Goal: Information Seeking & Learning: Learn about a topic

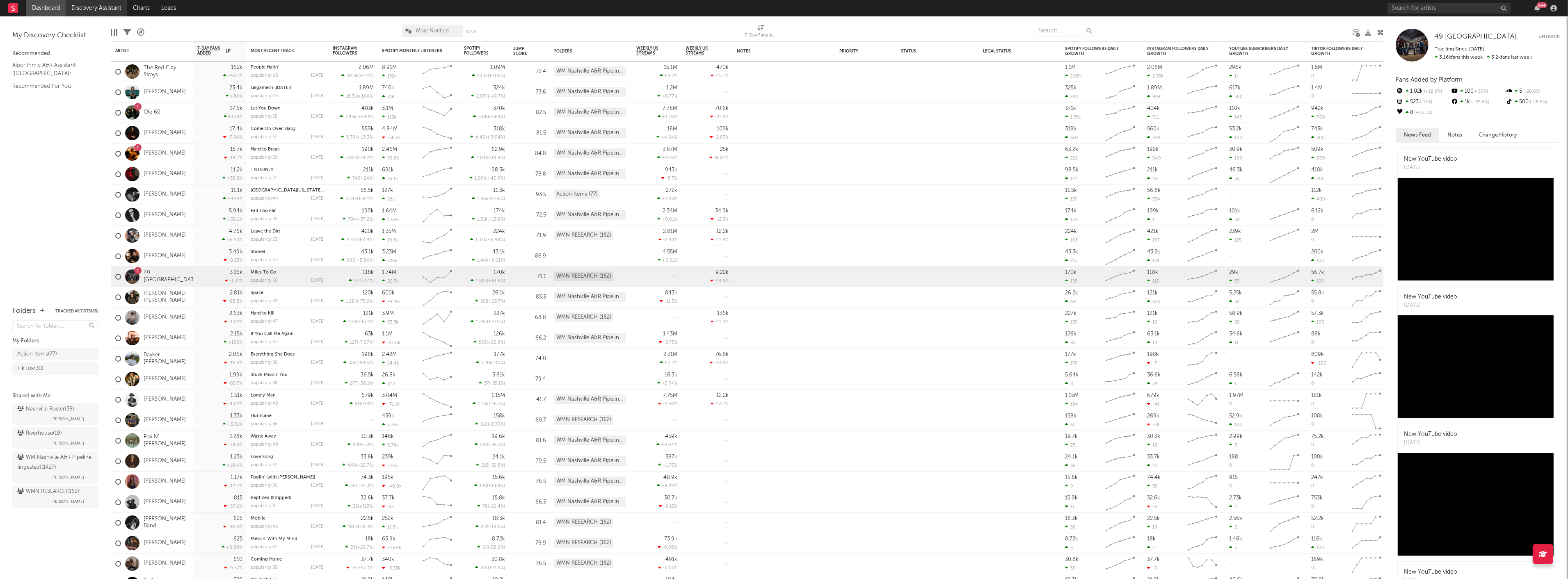
click at [107, 8] on link "Discovery Assistant" at bounding box center [96, 8] width 62 height 16
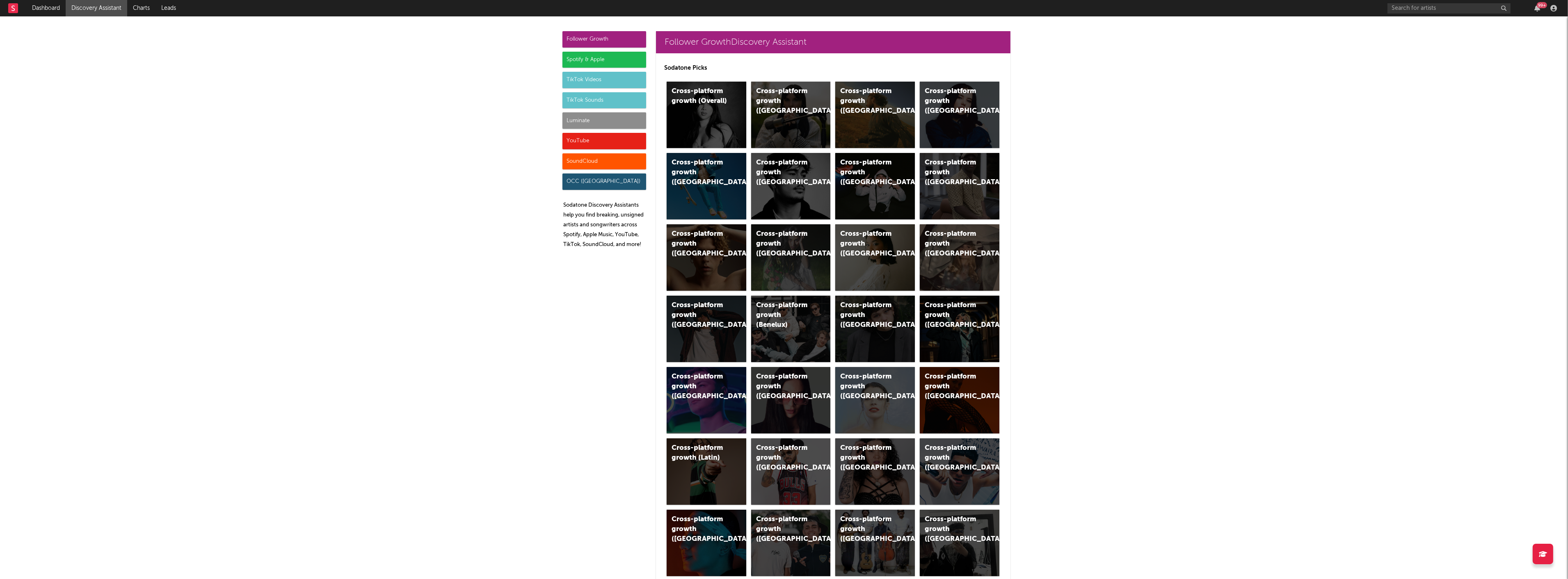
click at [584, 40] on div "Follower Growth" at bounding box center [604, 39] width 84 height 16
click at [605, 118] on div "Luminate" at bounding box center [604, 121] width 84 height 16
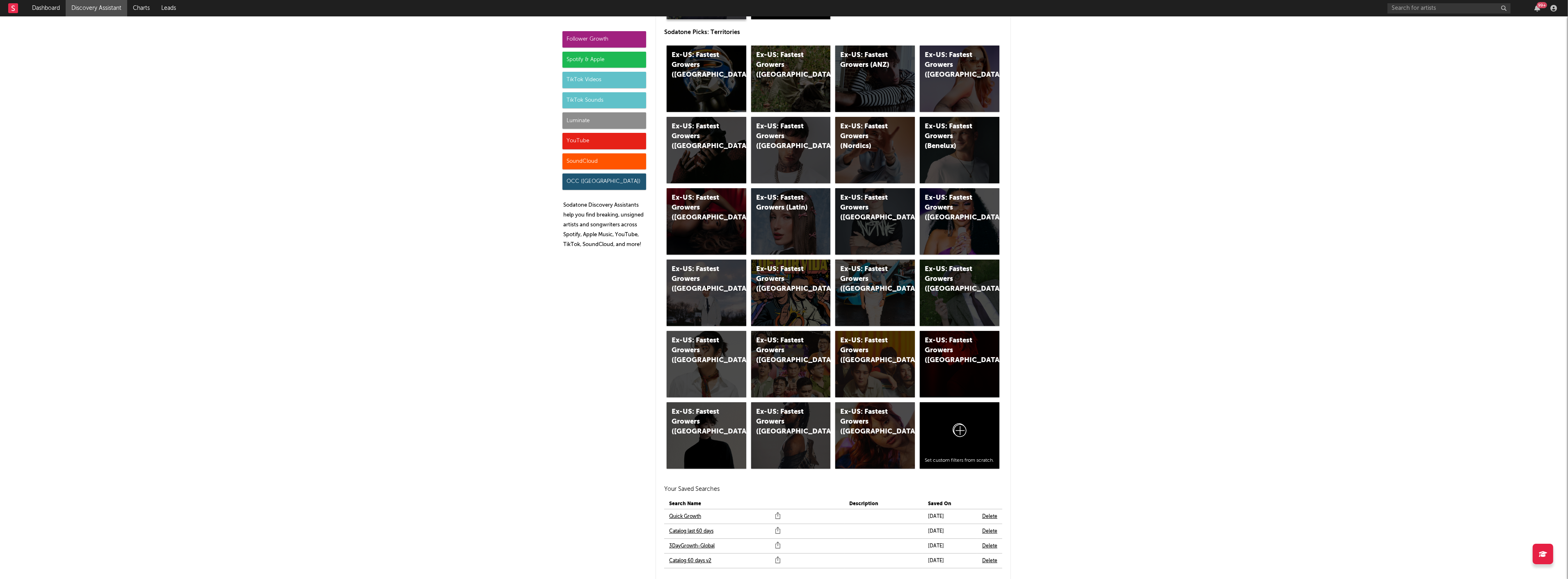
scroll to position [4306, 0]
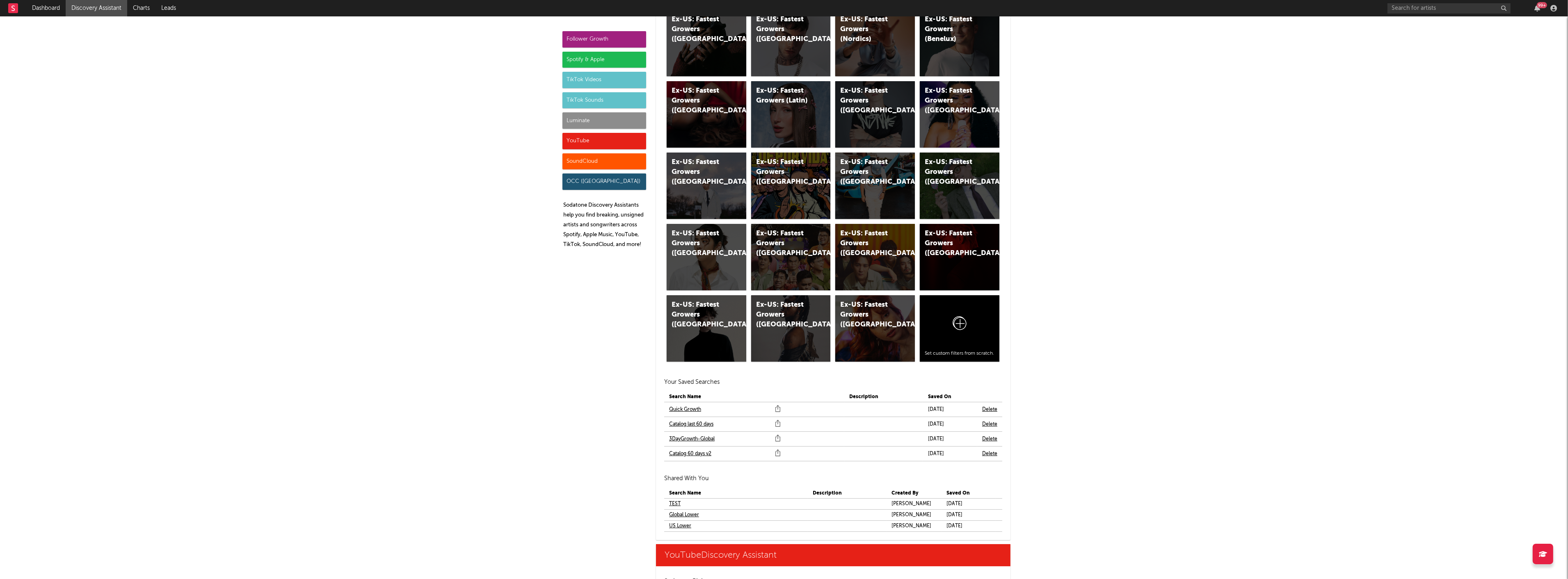
click at [586, 101] on div "TikTok Sounds" at bounding box center [604, 100] width 84 height 16
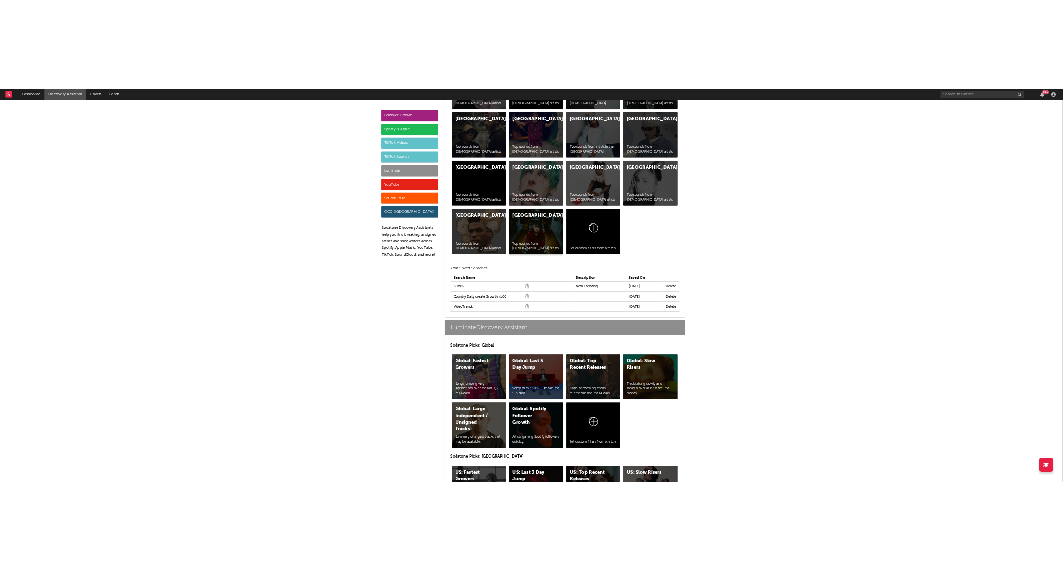
scroll to position [4140, 0]
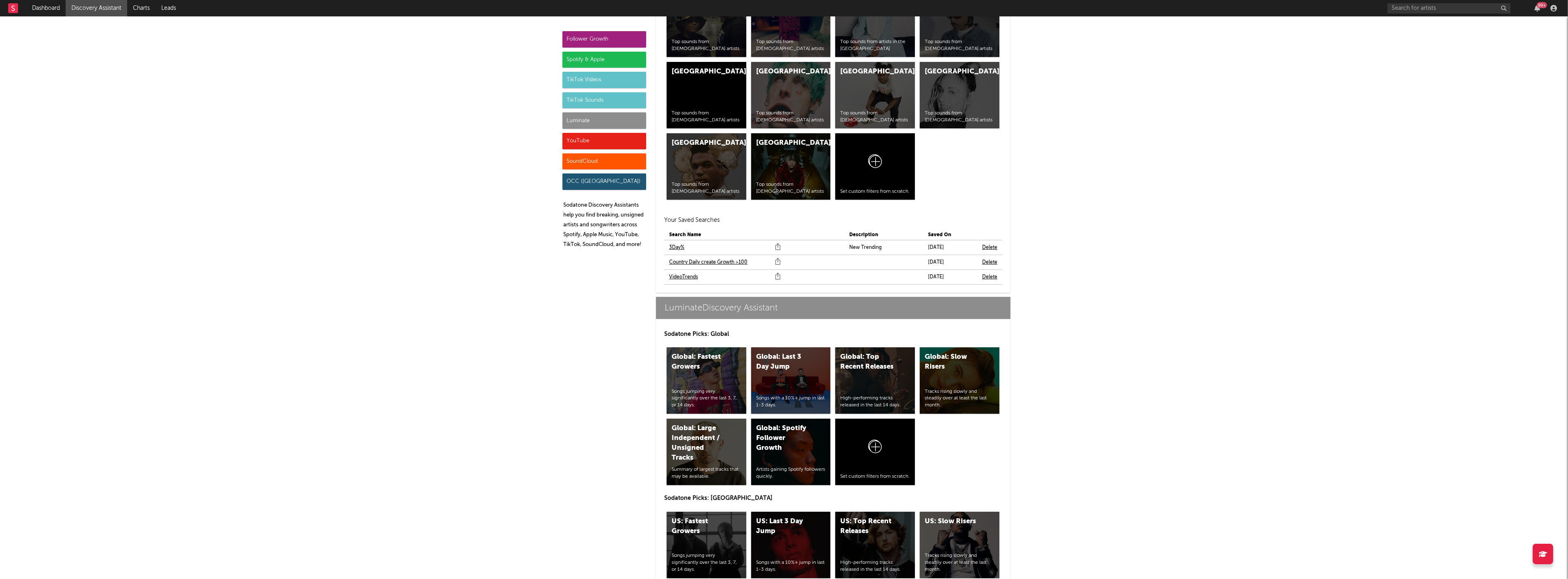
click at [674, 247] on link "3Day%" at bounding box center [677, 248] width 15 height 10
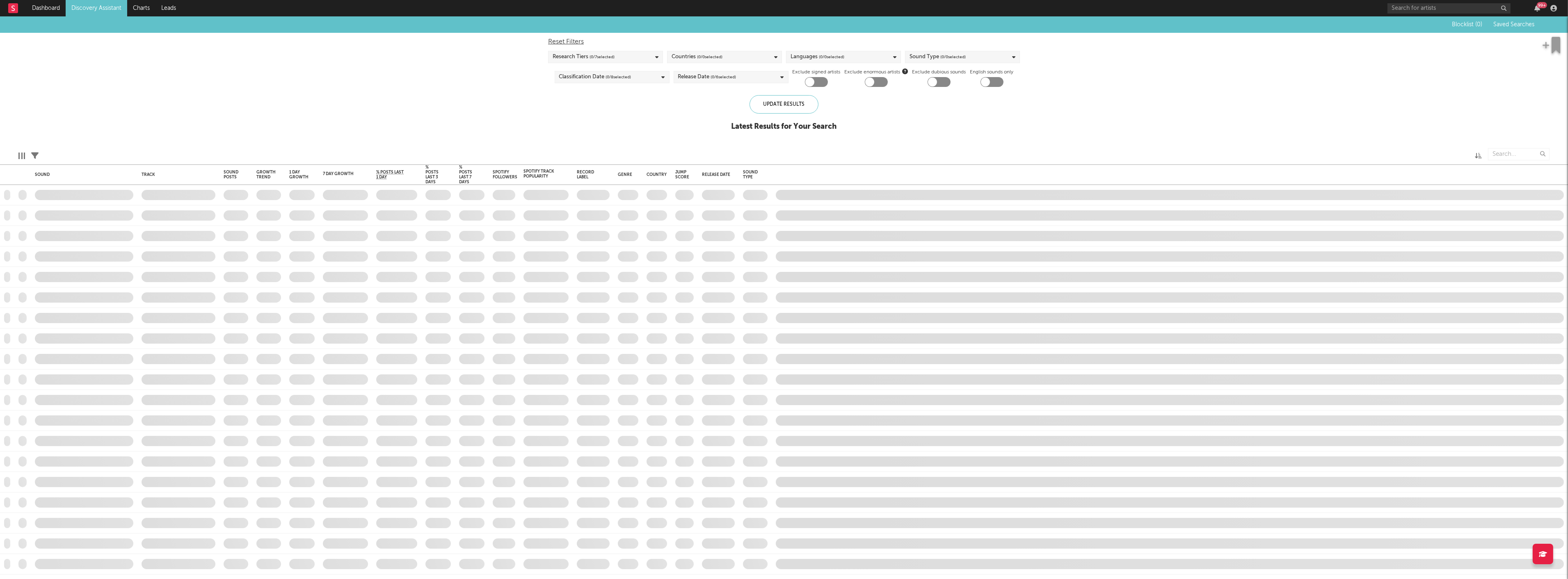
checkbox input "true"
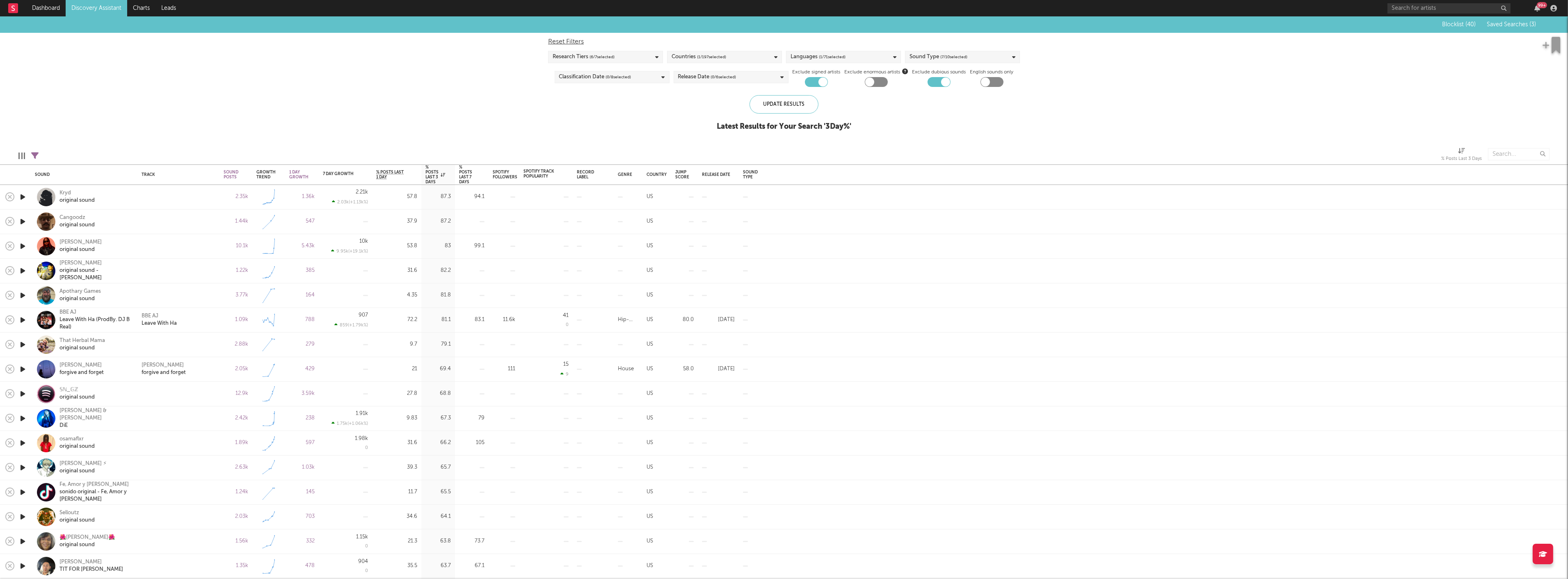
click at [22, 193] on icon "button" at bounding box center [22, 197] width 8 height 10
click at [23, 269] on icon "button" at bounding box center [22, 271] width 8 height 10
click at [21, 295] on icon "button" at bounding box center [22, 295] width 8 height 10
click at [23, 321] on icon "button" at bounding box center [22, 320] width 8 height 10
click at [26, 345] on icon "button" at bounding box center [22, 345] width 8 height 10
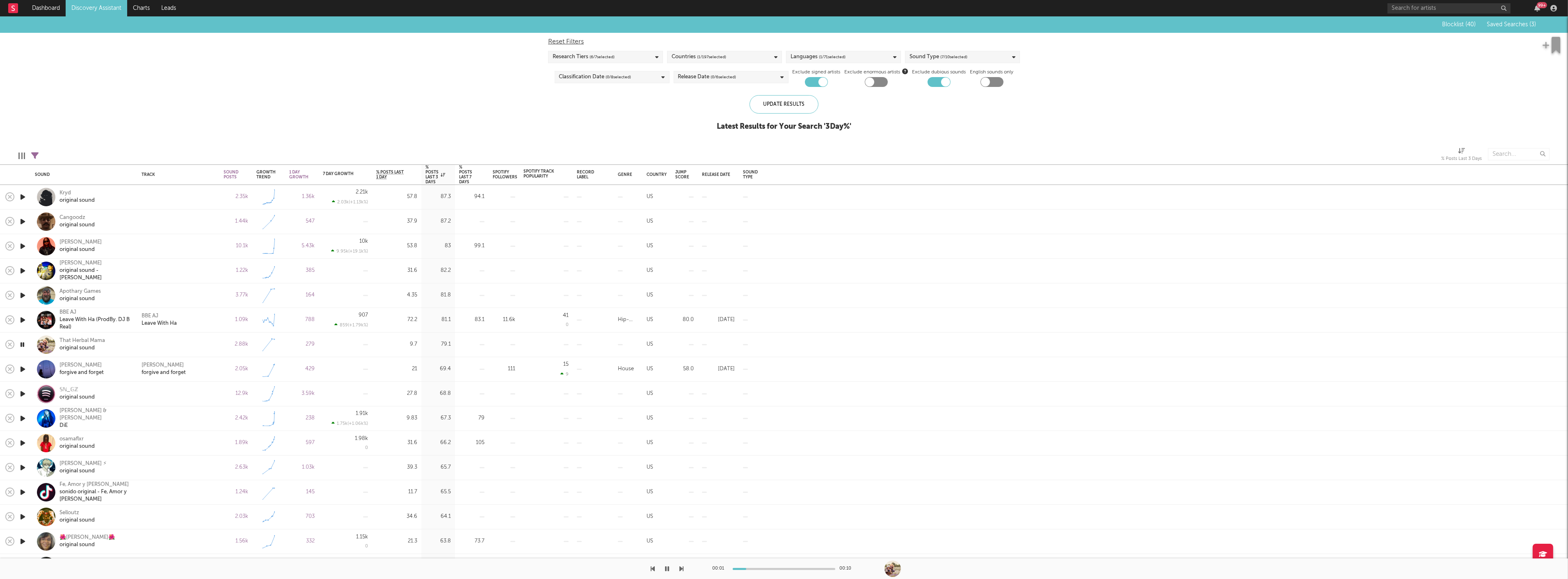
click at [21, 366] on icon "button" at bounding box center [22, 369] width 8 height 10
click at [21, 366] on icon "button" at bounding box center [21, 369] width 7 height 10
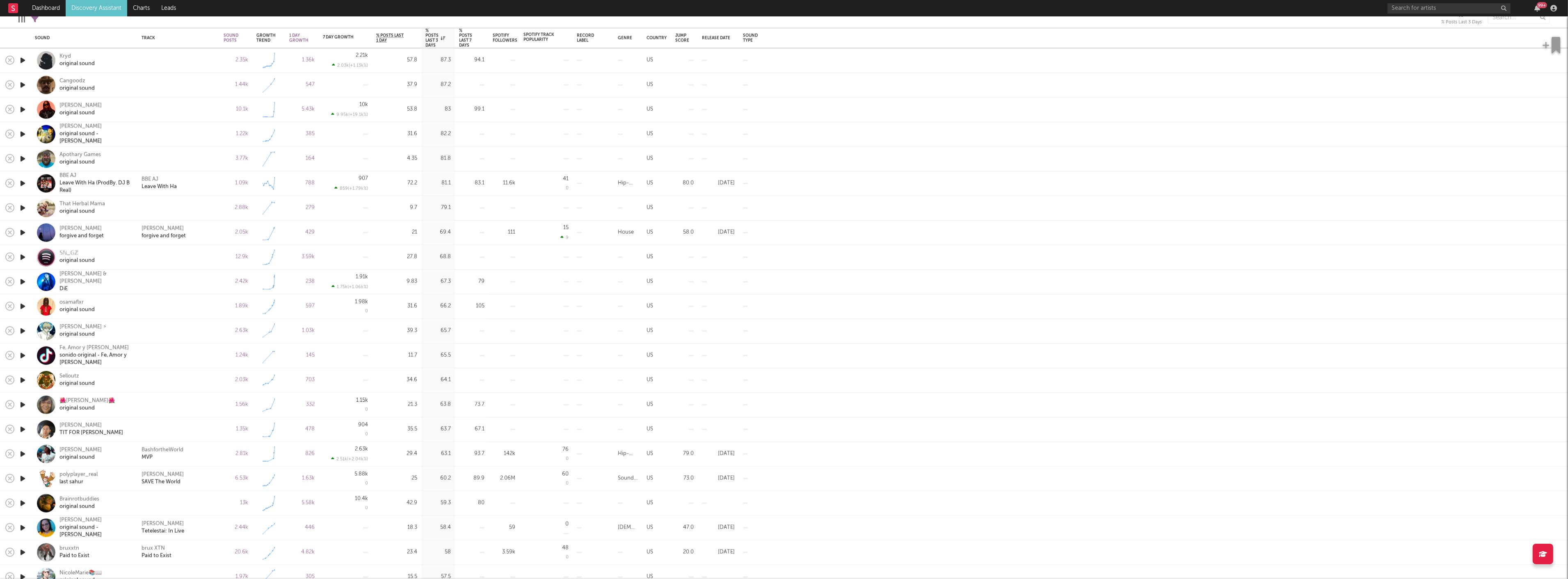
click at [25, 403] on icon "button" at bounding box center [22, 405] width 8 height 10
click at [25, 403] on icon "button" at bounding box center [21, 405] width 7 height 10
click at [22, 425] on icon "button" at bounding box center [22, 429] width 8 height 10
click at [22, 425] on icon "button" at bounding box center [21, 429] width 7 height 10
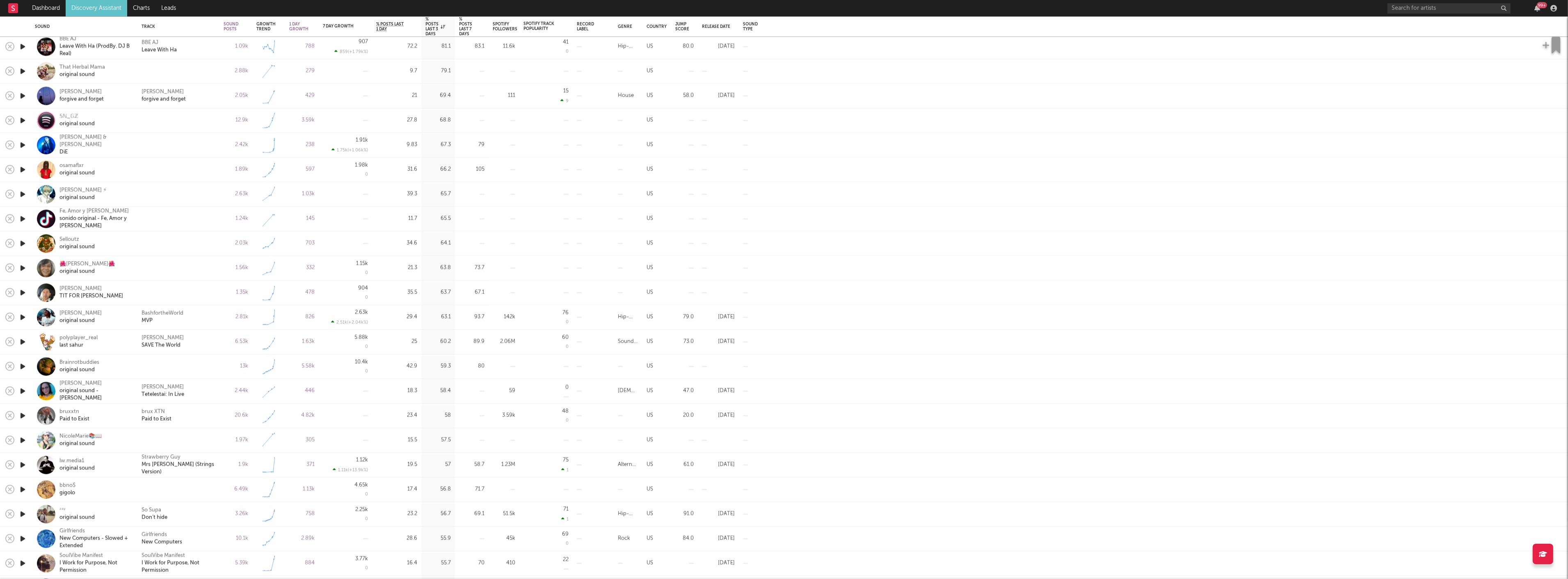
click at [20, 366] on icon "button" at bounding box center [22, 366] width 8 height 10
click at [20, 366] on icon "button" at bounding box center [21, 366] width 7 height 10
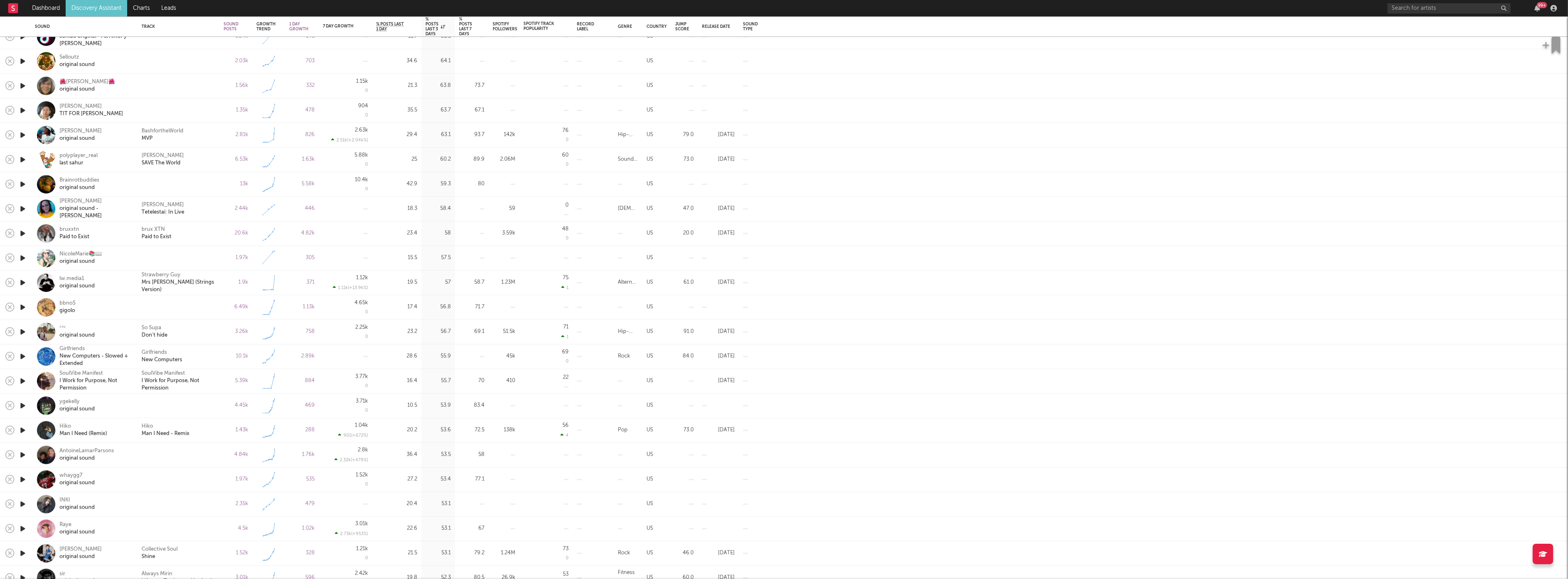
click at [21, 431] on icon "button" at bounding box center [22, 430] width 8 height 10
click at [21, 431] on icon "button" at bounding box center [21, 430] width 7 height 10
click at [72, 424] on div "Hiko" at bounding box center [83, 426] width 48 height 7
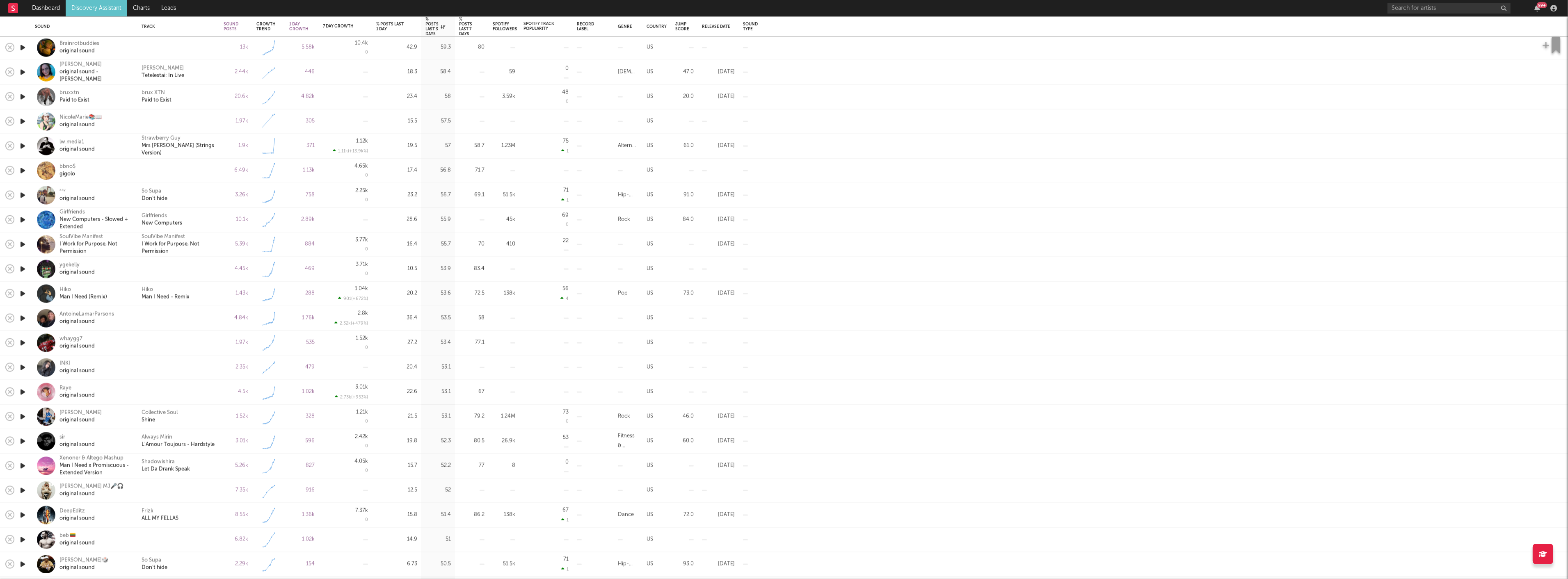
click at [23, 345] on icon "button" at bounding box center [22, 343] width 8 height 10
click at [23, 345] on icon "button" at bounding box center [21, 343] width 7 height 10
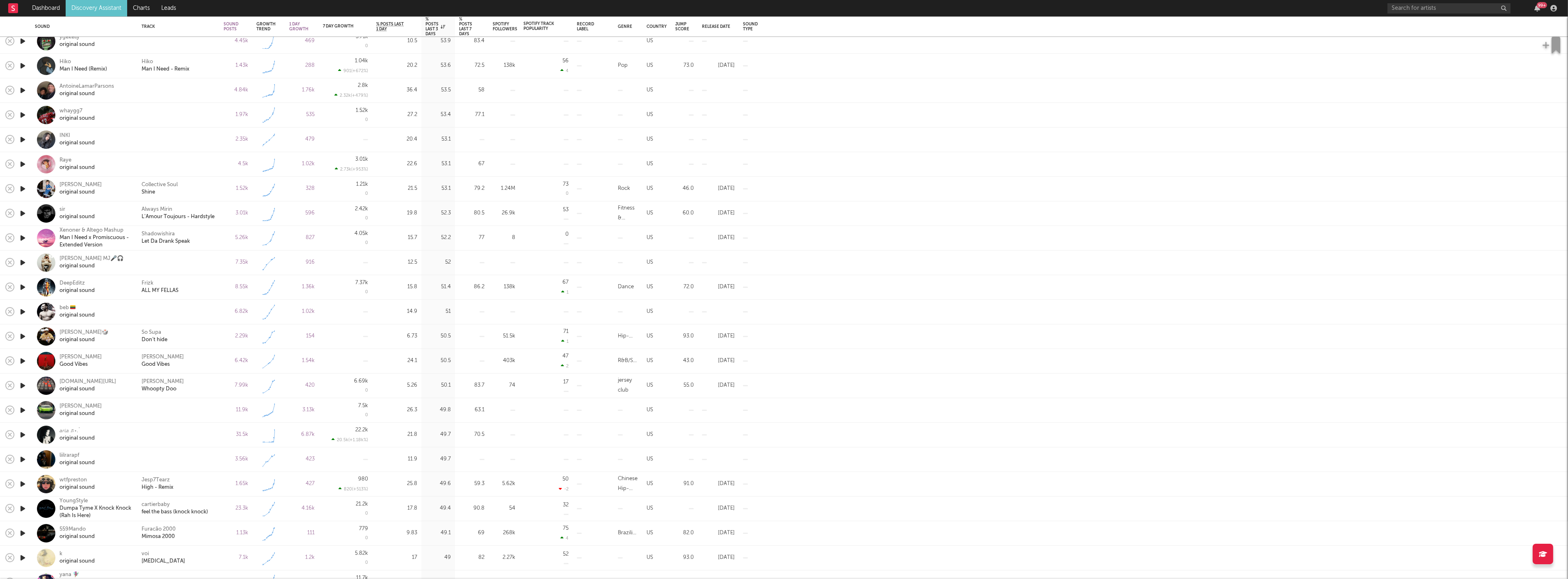
click at [26, 437] on icon "button" at bounding box center [22, 434] width 8 height 10
click at [25, 435] on icon "button" at bounding box center [21, 434] width 7 height 10
click at [26, 458] on icon "button" at bounding box center [22, 459] width 8 height 10
click at [26, 458] on icon "button" at bounding box center [21, 459] width 7 height 10
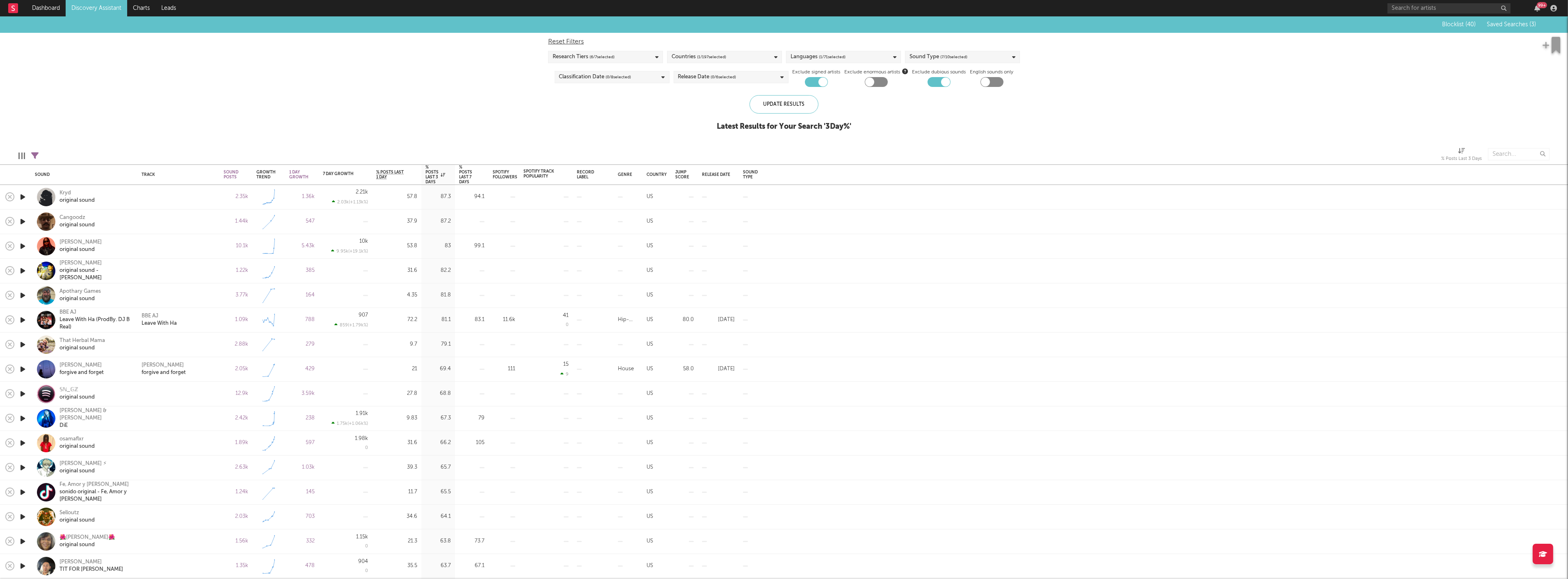
click at [35, 157] on icon at bounding box center [35, 155] width 7 height 7
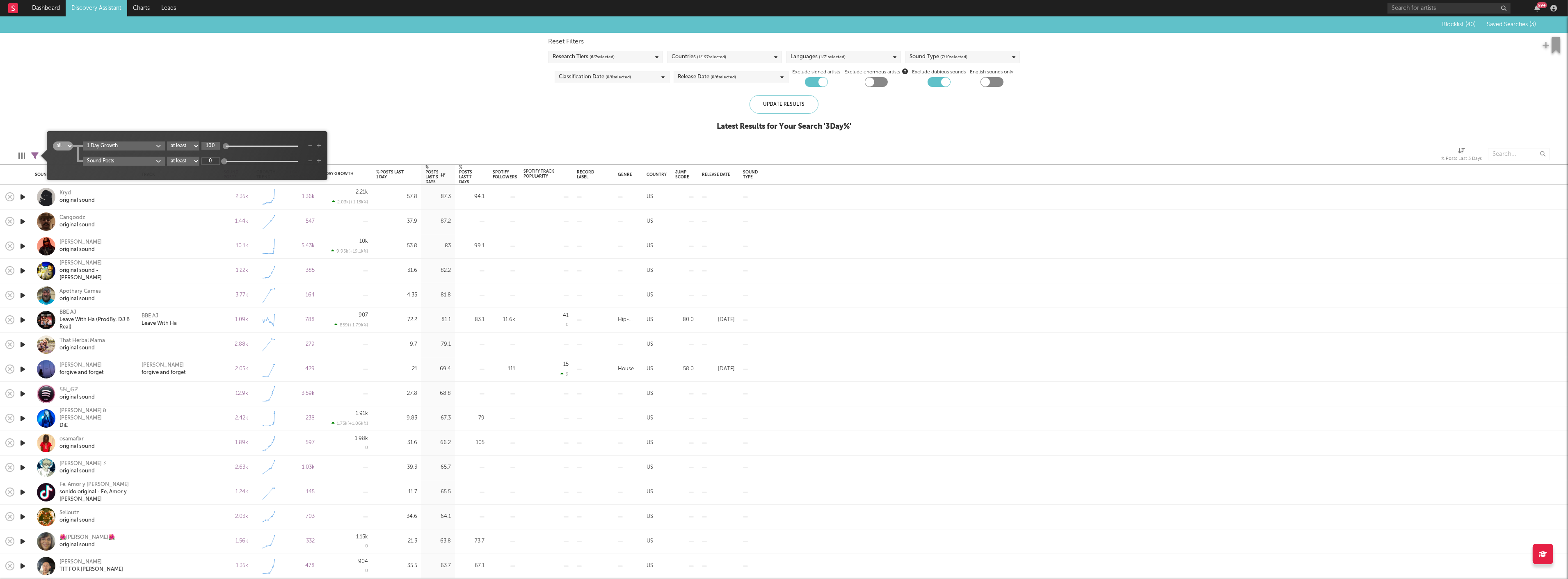
click at [212, 146] on input "100" at bounding box center [211, 146] width 18 height 7
click at [309, 146] on icon "button" at bounding box center [309, 146] width 4 height 5
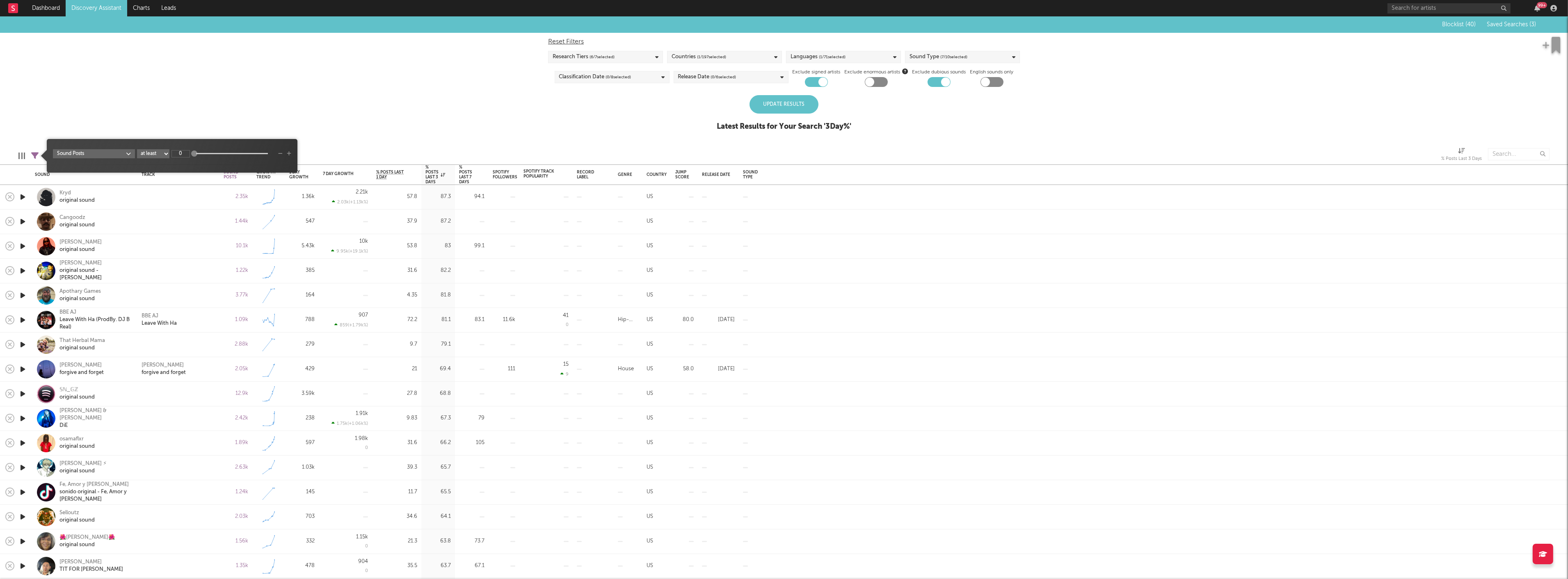
click at [304, 120] on div "Blocklist ( 40 ) Saved Searches ( 3 ) Reset Filters Research Tiers ( 6 / 7 sele…" at bounding box center [784, 78] width 1568 height 123
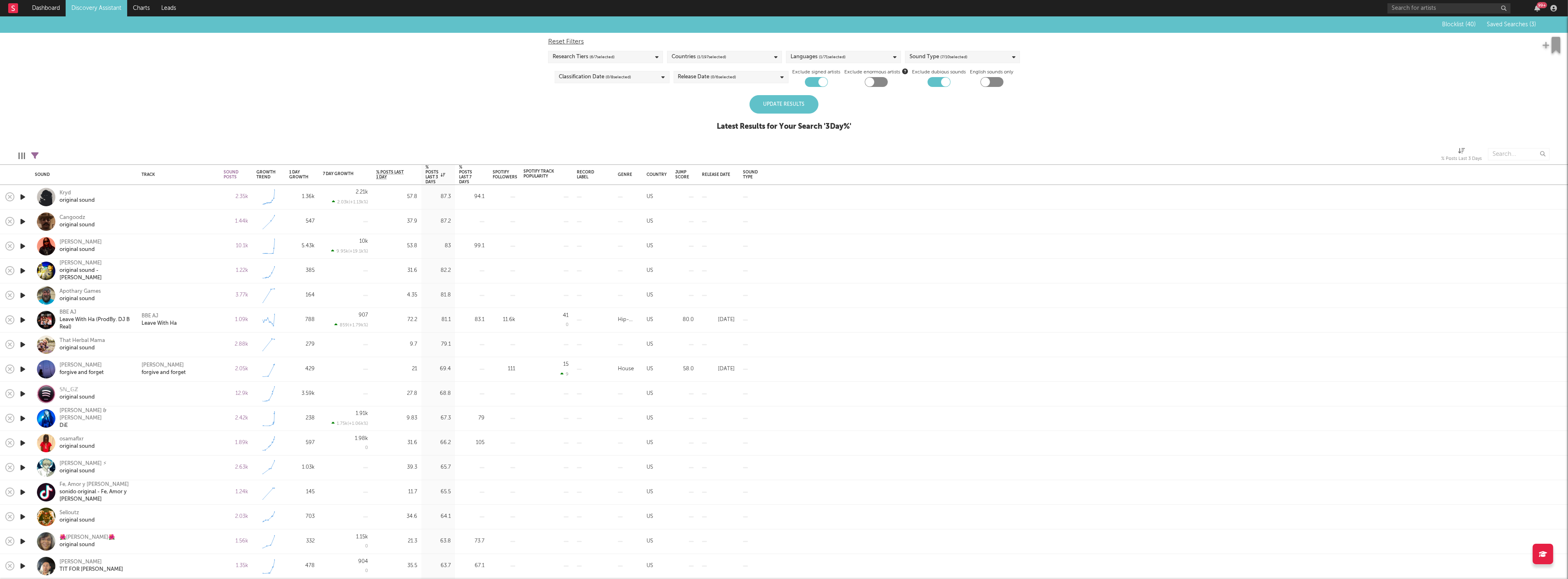
click at [763, 91] on div "Blocklist ( 40 ) Saved Searches ( 3 ) Reset Filters Research Tiers ( 6 / 7 sele…" at bounding box center [784, 78] width 1568 height 123
click at [771, 107] on div "Update Results" at bounding box center [784, 104] width 69 height 18
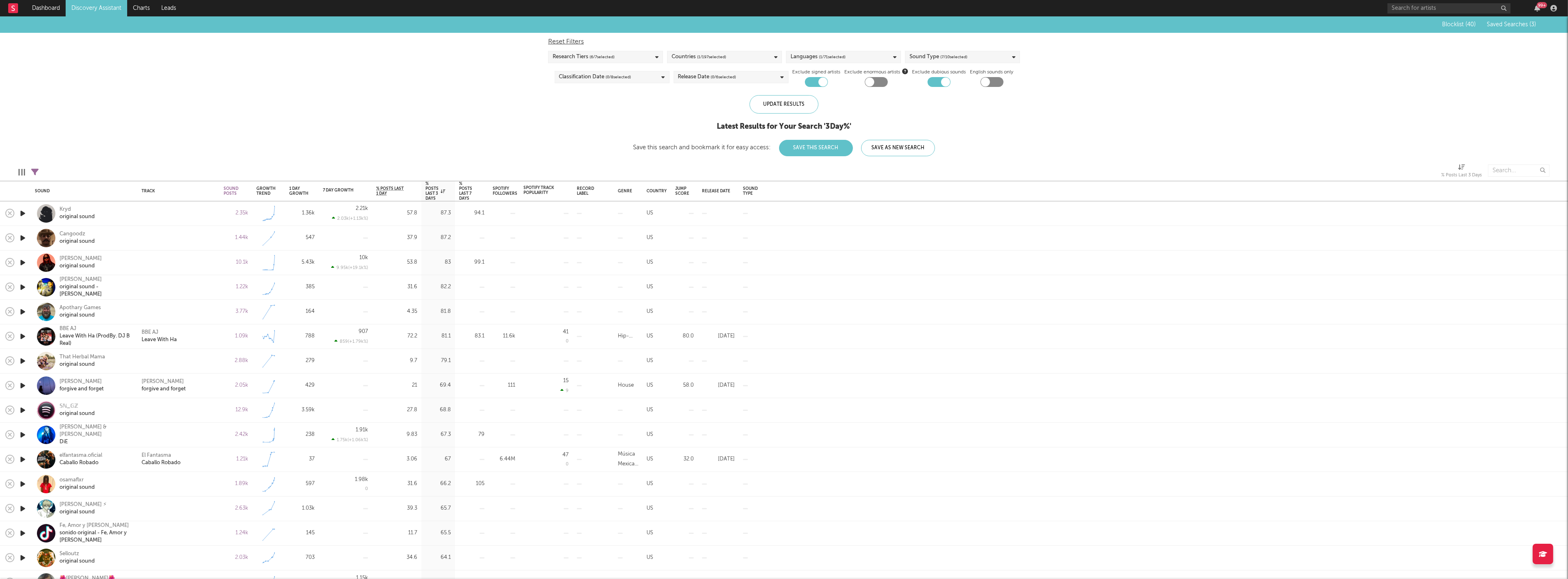
click at [967, 60] on span "( 7 / 10 selected)" at bounding box center [954, 57] width 27 height 10
click at [331, 84] on div "Blocklist ( 40 ) Saved Searches ( 3 ) Reset Filters Research Tiers ( 6 / 7 sele…" at bounding box center [784, 86] width 1568 height 140
click at [25, 263] on icon "button" at bounding box center [22, 262] width 8 height 10
click at [23, 233] on icon "button" at bounding box center [22, 238] width 8 height 10
click at [26, 285] on icon "button" at bounding box center [22, 287] width 8 height 10
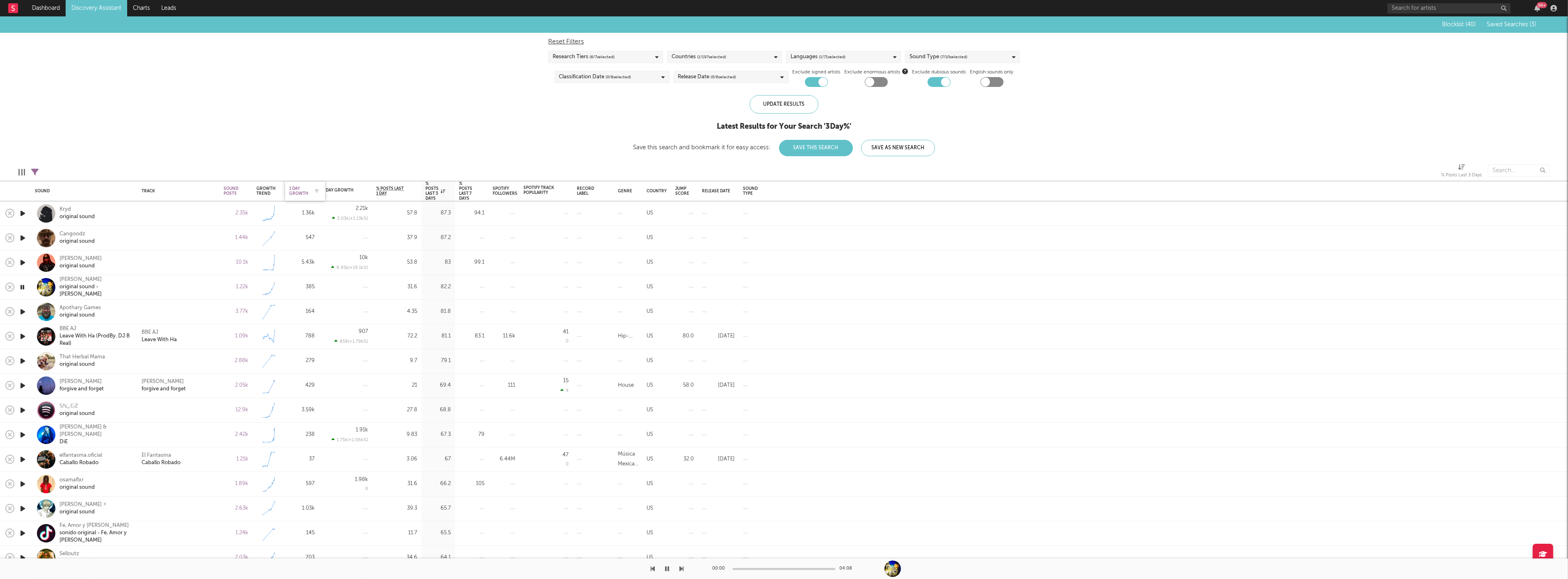
click at [296, 187] on div "1 Day Growth" at bounding box center [298, 191] width 19 height 10
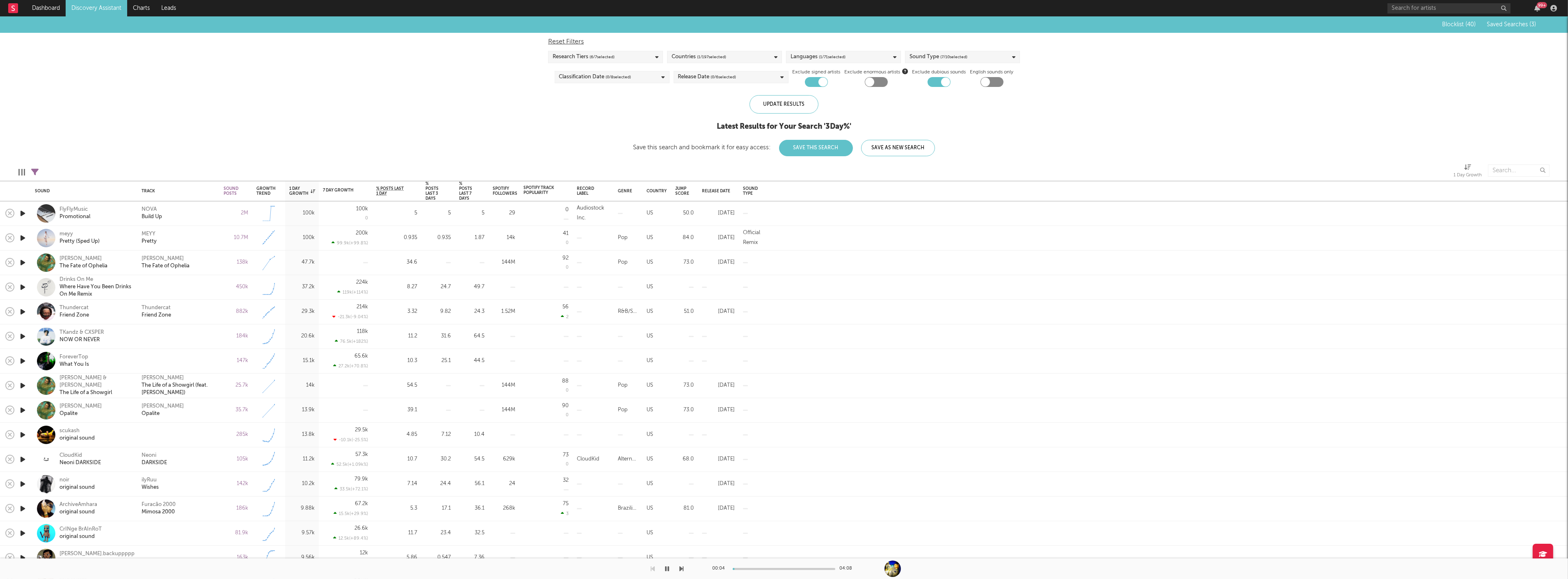
click at [23, 216] on icon "button" at bounding box center [22, 213] width 8 height 10
click at [23, 239] on icon "button" at bounding box center [22, 238] width 8 height 10
click at [478, 190] on icon "button" at bounding box center [480, 191] width 4 height 4
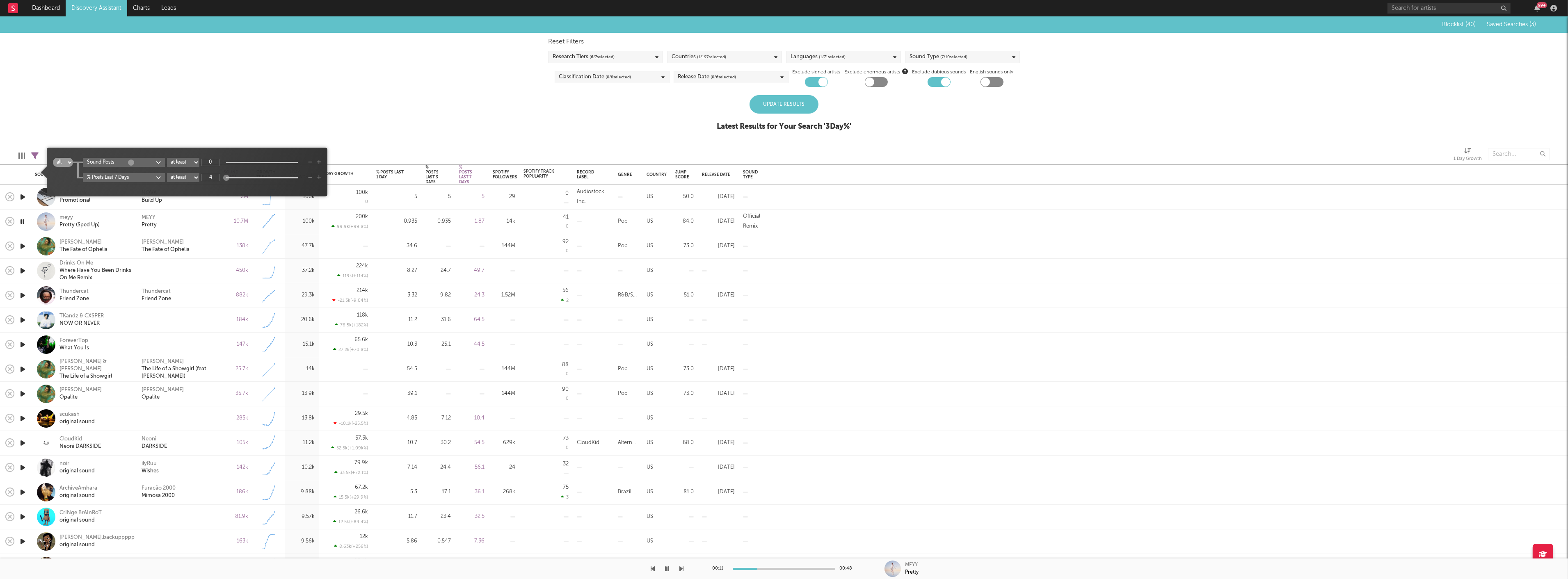
type input "40"
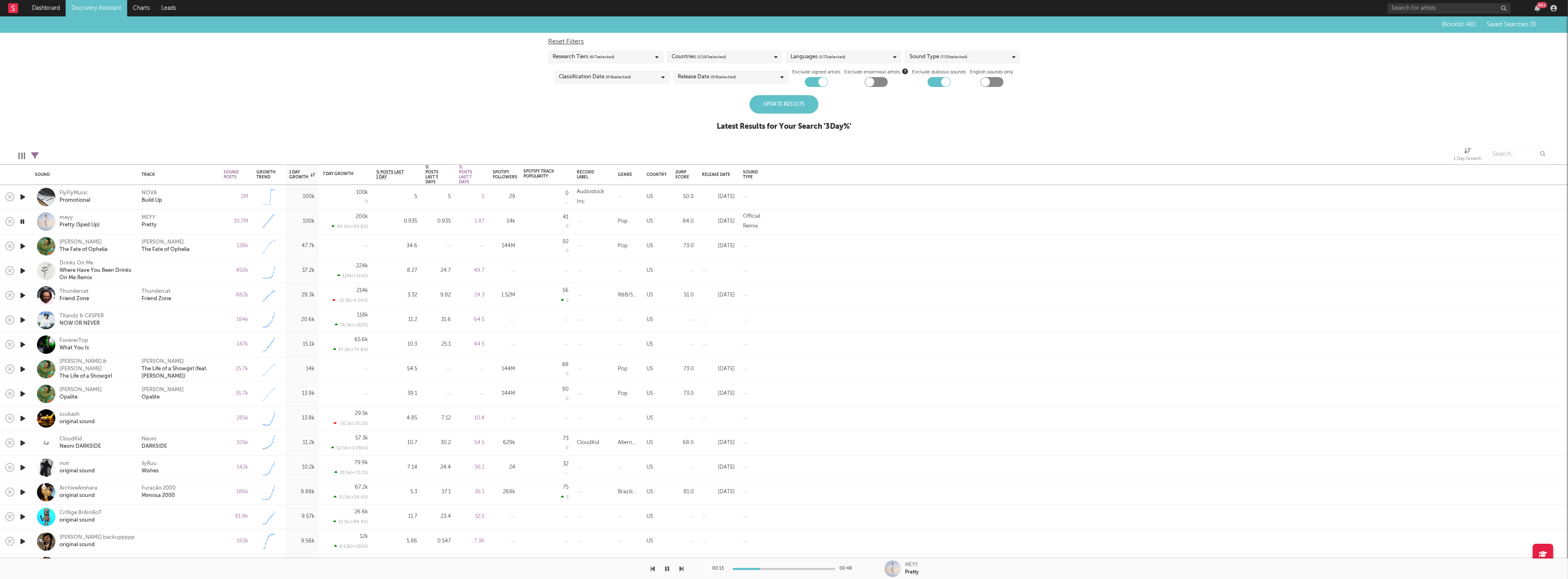
click at [774, 102] on div "Update Results" at bounding box center [784, 104] width 69 height 18
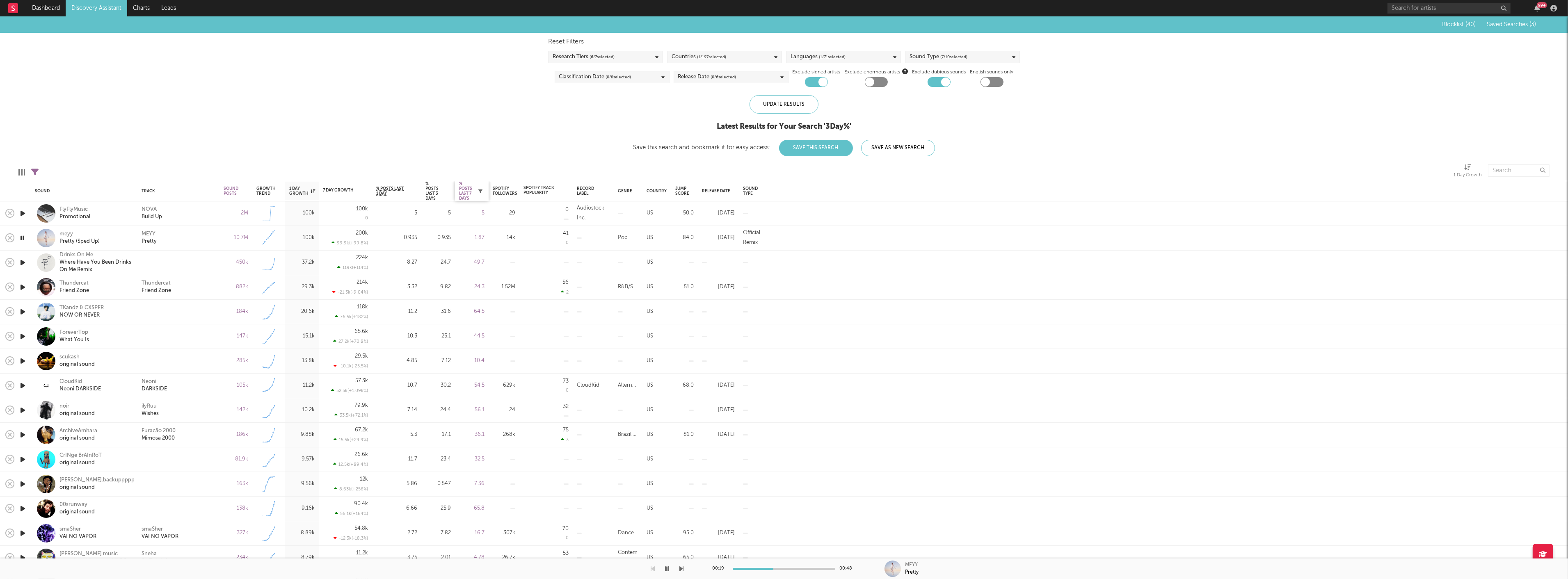
click at [482, 190] on icon "button" at bounding box center [480, 191] width 4 height 4
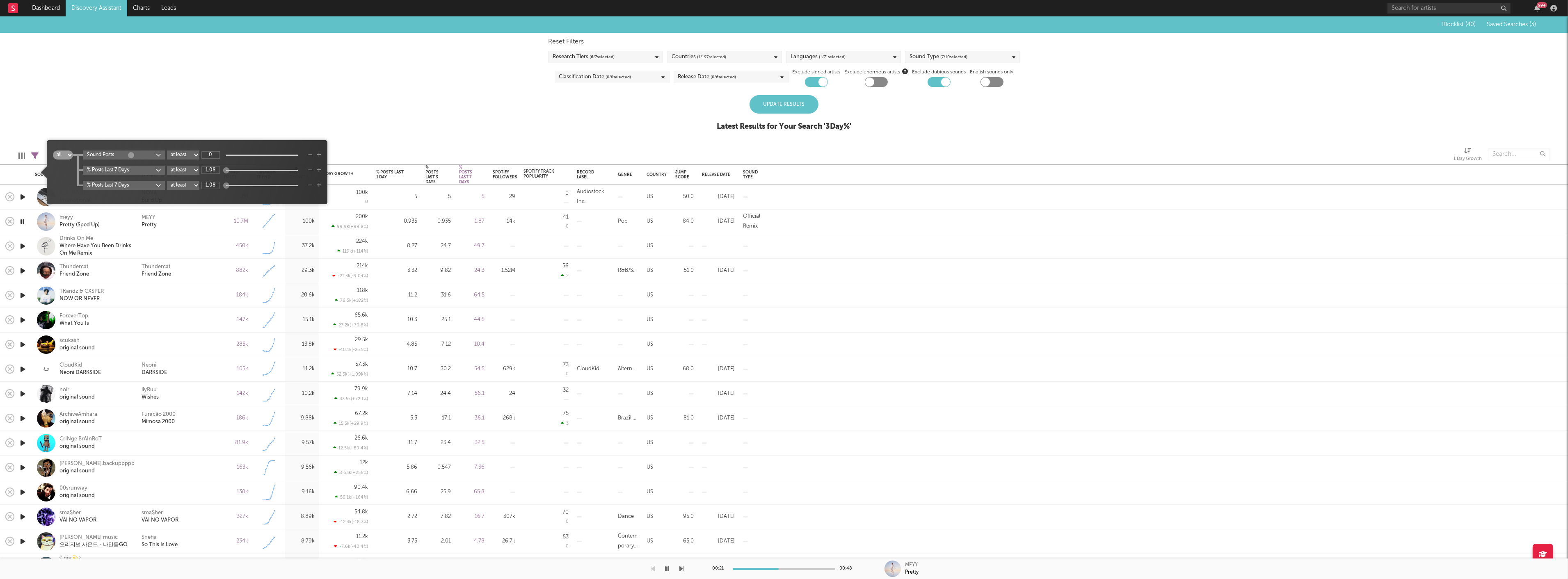
click at [309, 185] on icon "button" at bounding box center [309, 185] width 4 height 5
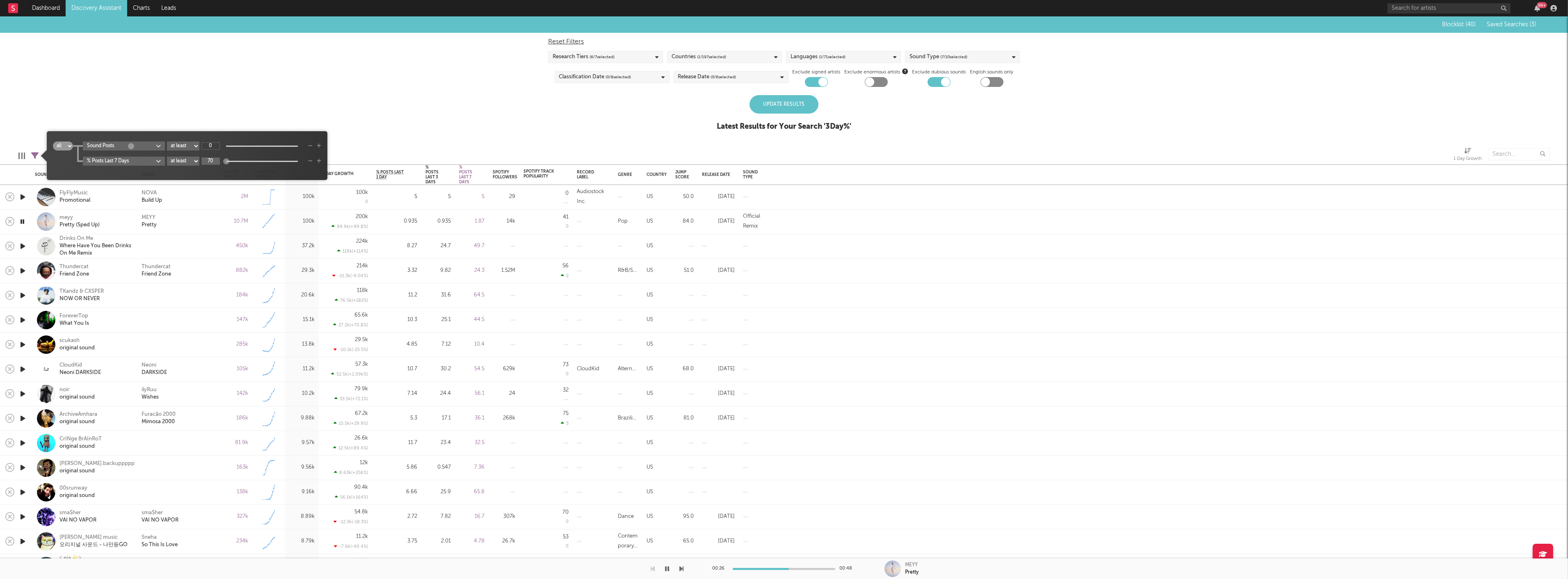
type input "7"
click at [216, 140] on span "all any Sound Posts at least at most between 0 % Posts Last 7 Days at least at …" at bounding box center [187, 155] width 281 height 40
click at [215, 146] on input "0" at bounding box center [211, 146] width 18 height 7
click at [216, 161] on input "1.08" at bounding box center [211, 160] width 18 height 7
click at [219, 160] on input "1.08" at bounding box center [211, 160] width 18 height 7
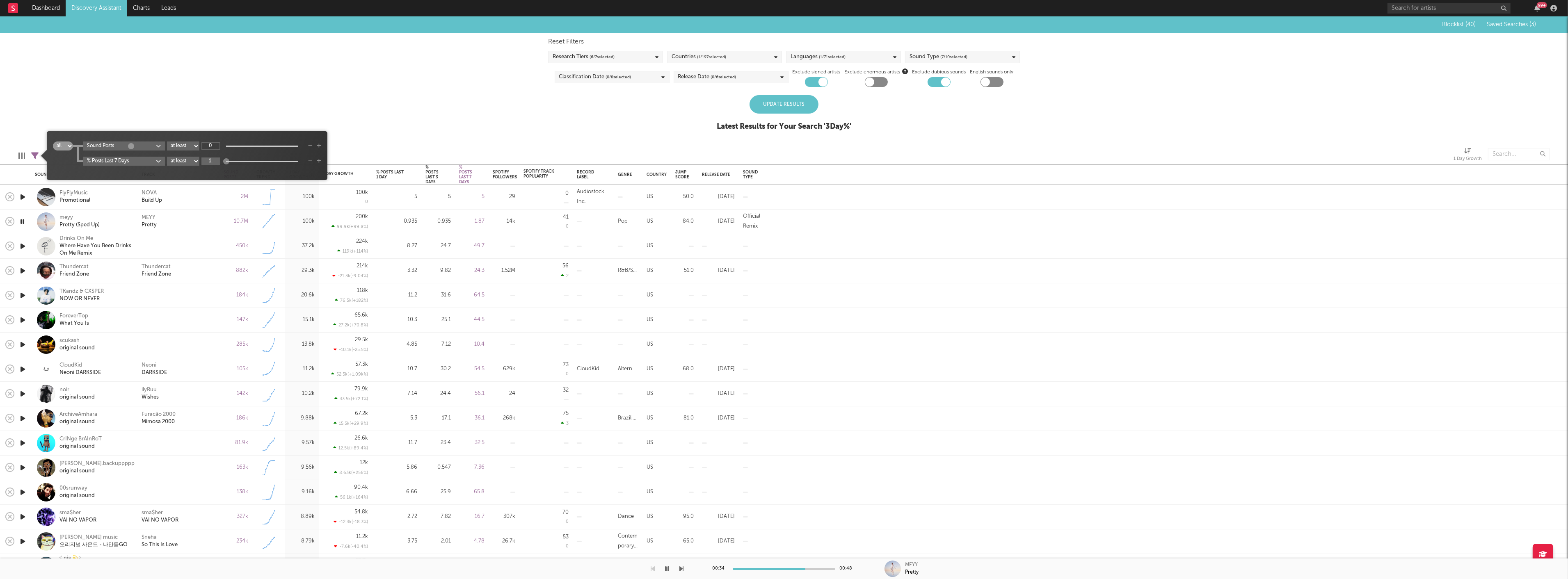
type input "1"
click at [215, 145] on input "0" at bounding box center [211, 146] width 18 height 7
type input "40"
drag, startPoint x: 229, startPoint y: 160, endPoint x: 258, endPoint y: 164, distance: 29.3
click at [258, 164] on div "40" at bounding box center [253, 160] width 103 height 7
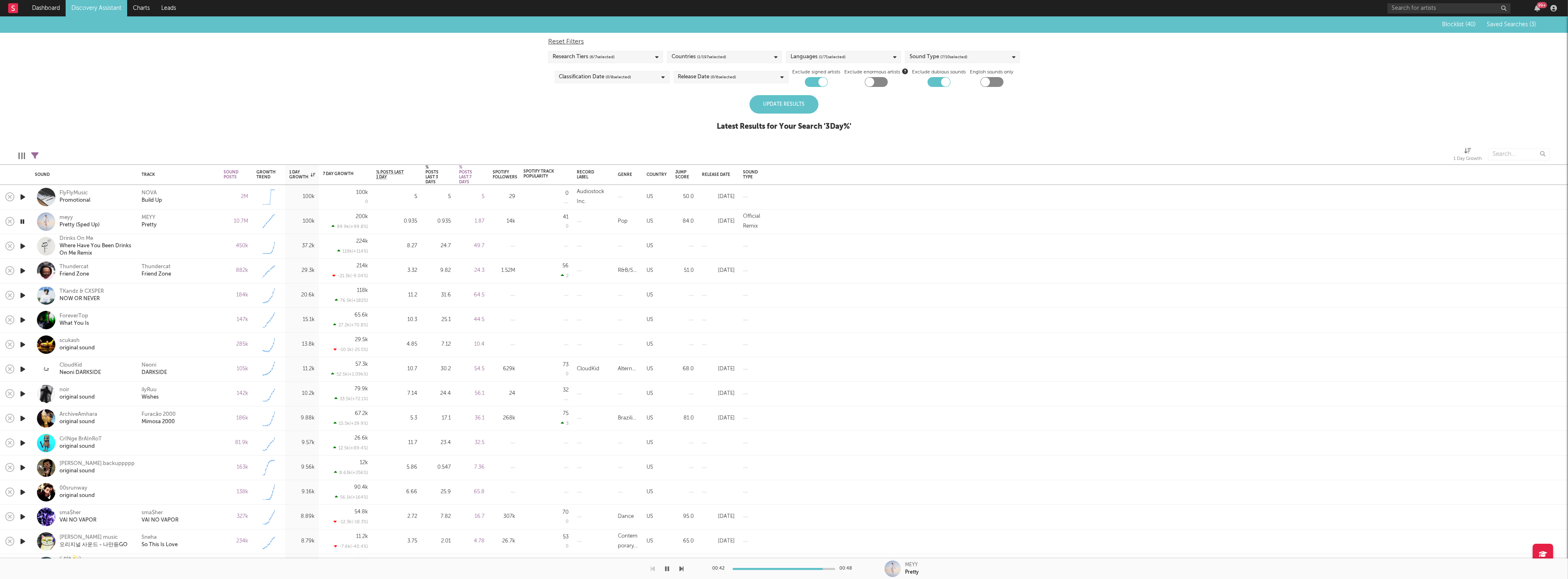
click at [772, 104] on div "Update Results" at bounding box center [784, 104] width 69 height 18
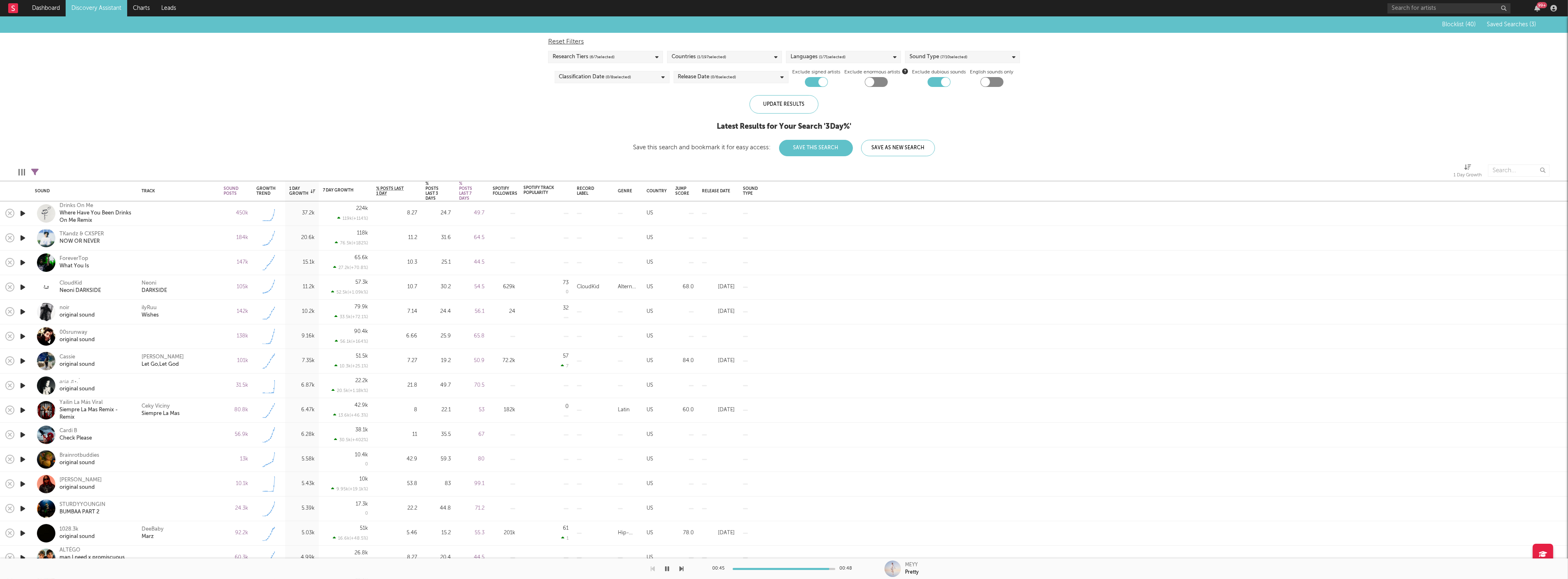
click at [24, 210] on icon "button" at bounding box center [22, 213] width 8 height 10
click at [24, 241] on icon "button" at bounding box center [22, 238] width 8 height 10
click at [21, 262] on icon "button" at bounding box center [22, 262] width 8 height 10
click at [25, 310] on icon "button" at bounding box center [22, 312] width 8 height 10
click at [639, 191] on icon "button" at bounding box center [640, 191] width 4 height 4
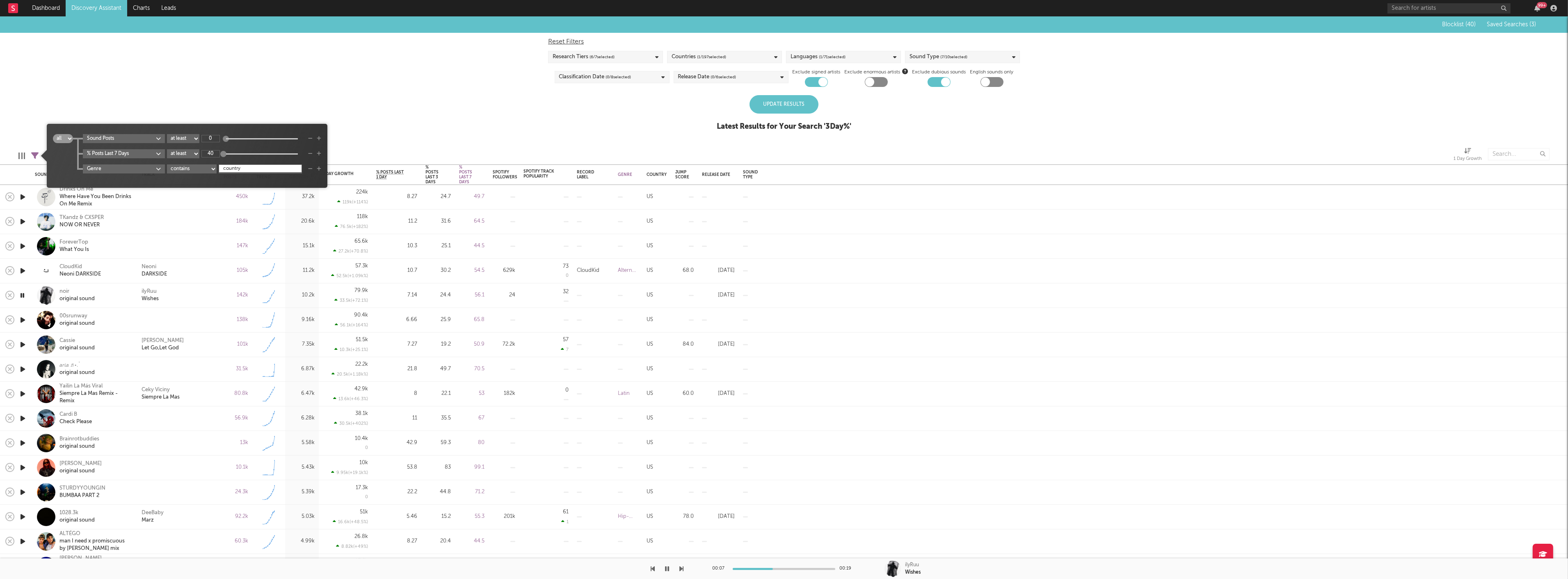
type input "country"
click at [530, 111] on div "Blocklist ( 40 ) Saved Searches ( 3 ) Reset Filters Research Tiers ( 6 / 7 sele…" at bounding box center [784, 78] width 1568 height 123
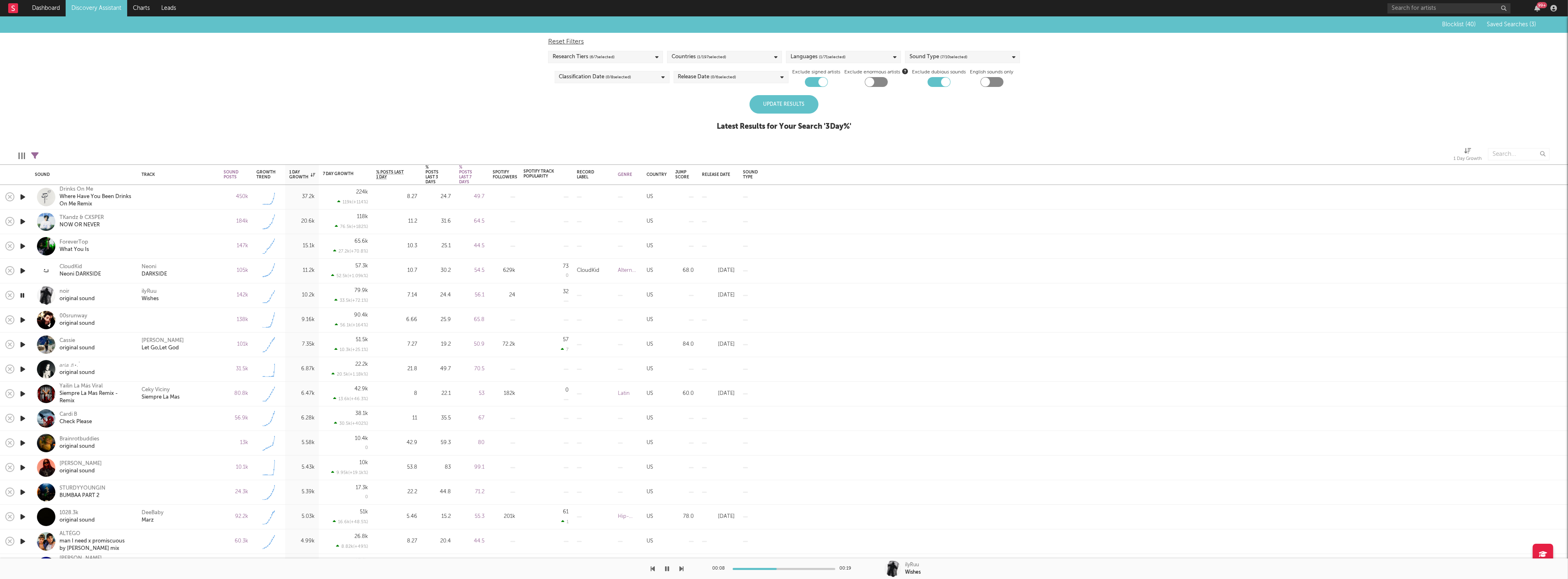
click at [790, 104] on div "Update Results" at bounding box center [784, 104] width 69 height 18
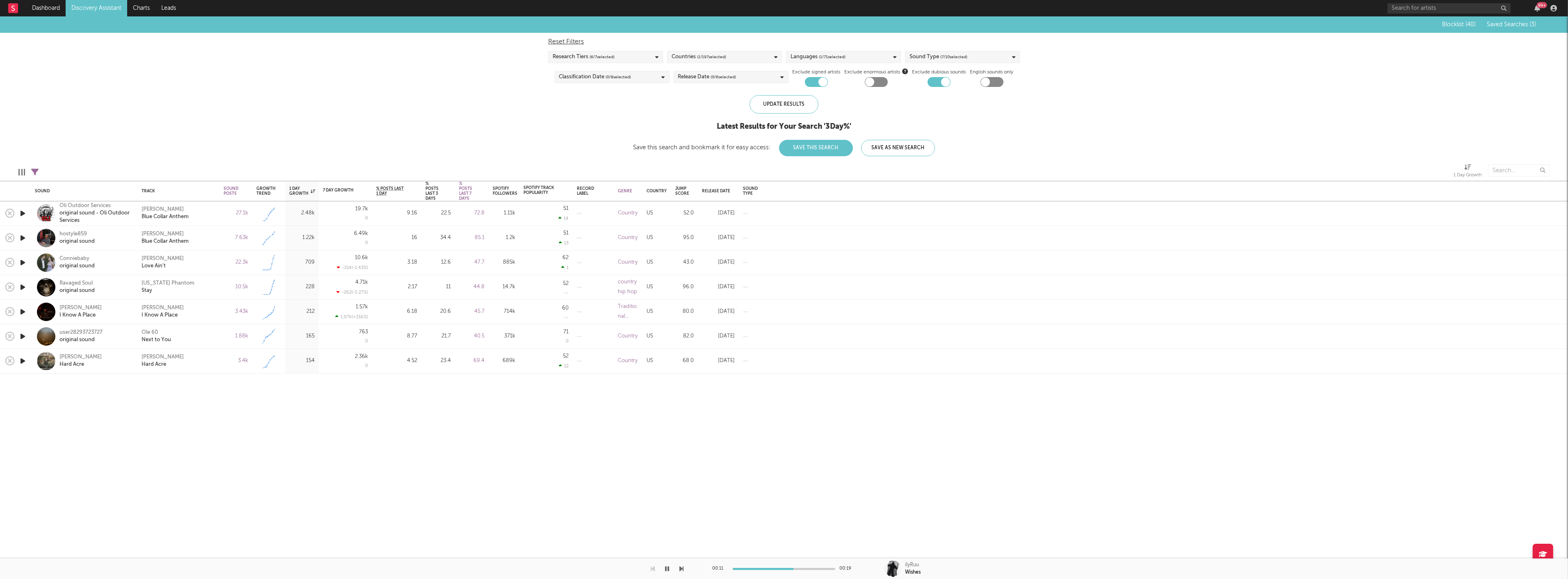
click at [21, 212] on icon "button" at bounding box center [22, 213] width 8 height 10
click at [21, 234] on icon "button" at bounding box center [22, 238] width 8 height 10
click at [25, 262] on icon "button" at bounding box center [22, 262] width 8 height 10
click at [24, 286] on icon "button" at bounding box center [22, 287] width 8 height 10
click at [22, 309] on icon "button" at bounding box center [22, 312] width 8 height 10
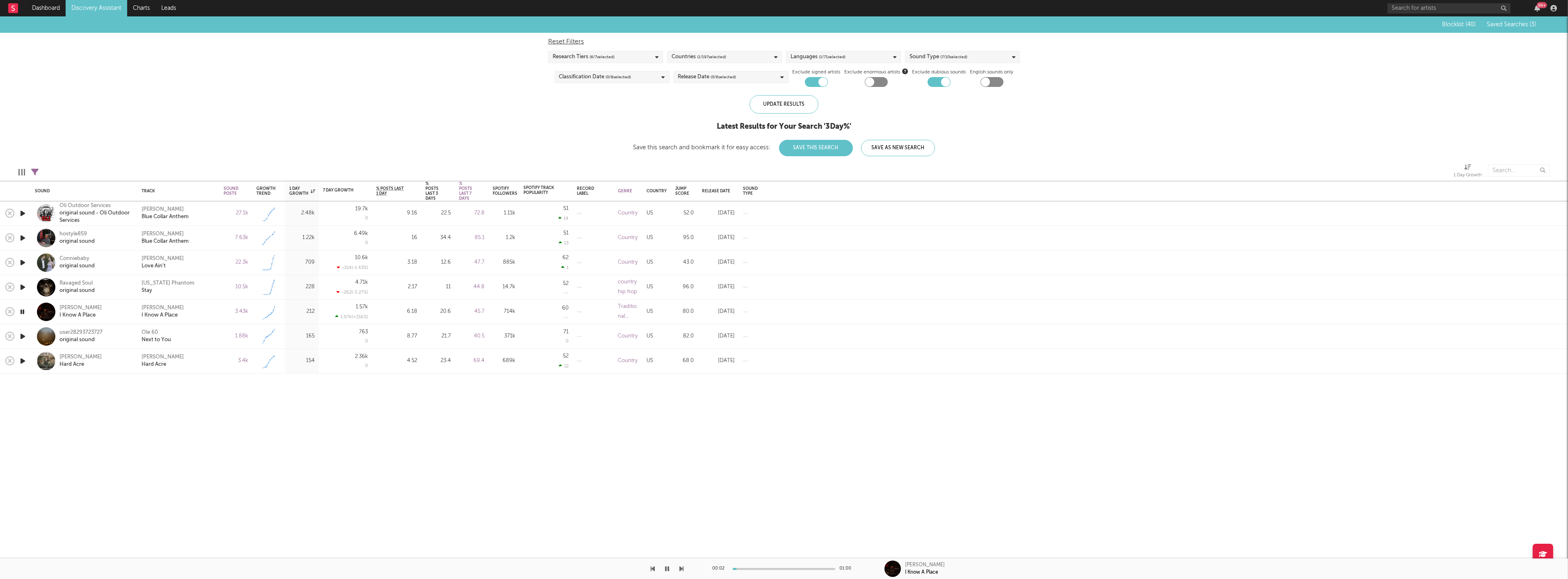
click at [23, 312] on icon "button" at bounding box center [21, 312] width 7 height 10
click at [24, 335] on icon "button" at bounding box center [22, 336] width 8 height 10
click at [24, 335] on icon "button" at bounding box center [21, 336] width 7 height 10
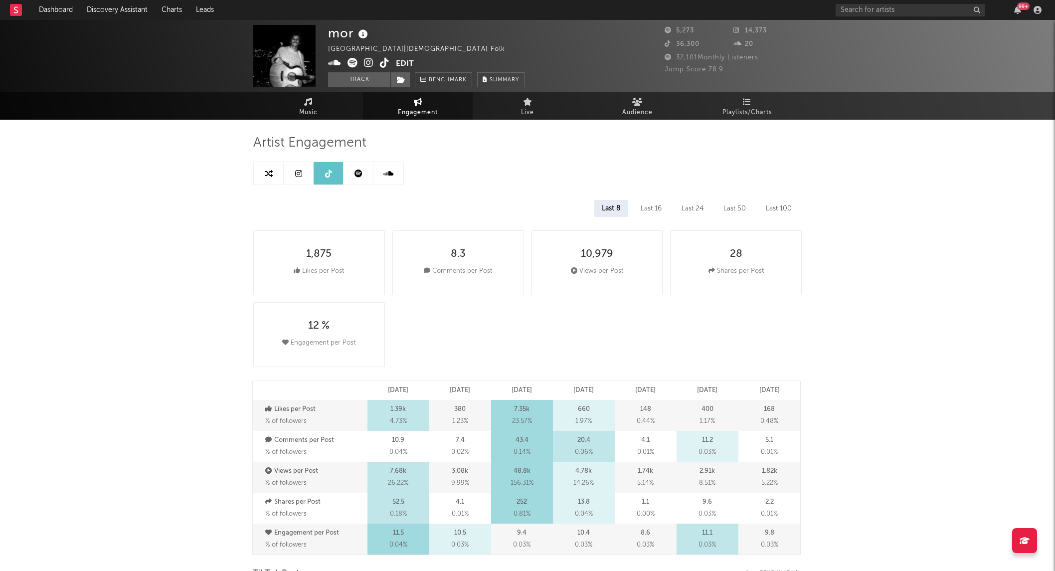
select select "6m"
